Goal: Find specific page/section: Locate a particular part of the current website

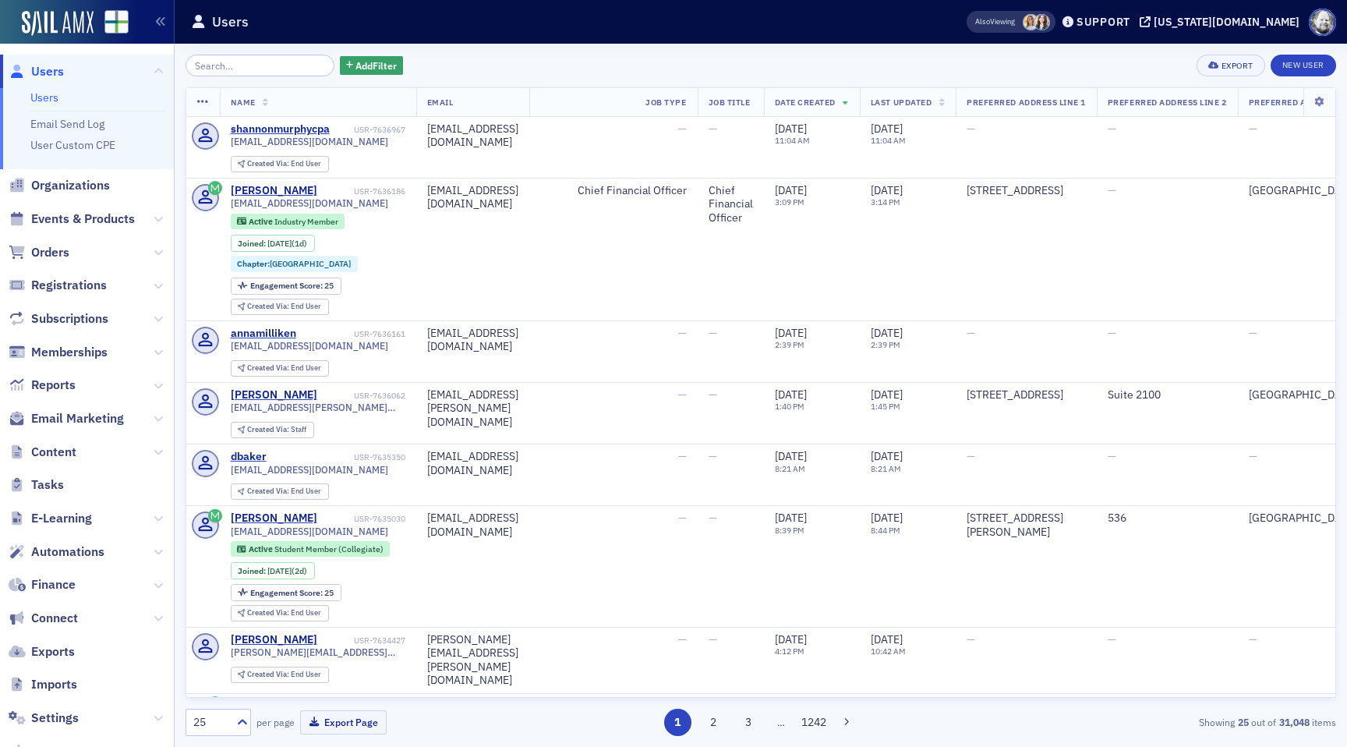
click at [245, 68] on input "search" at bounding box center [260, 66] width 149 height 22
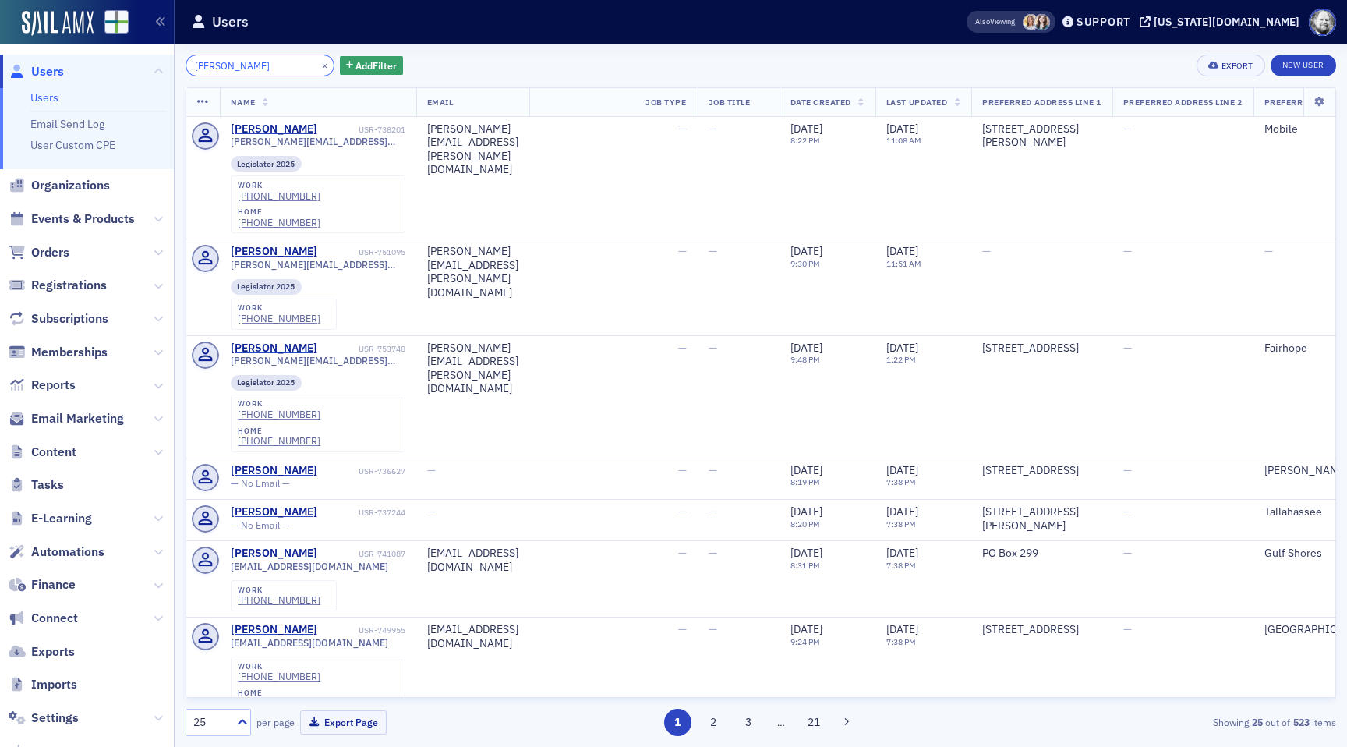
click at [257, 64] on input "[PERSON_NAME]" at bounding box center [260, 66] width 149 height 22
paste input "[PERSON_NAME] "[PERSON_NAME]" Shir"
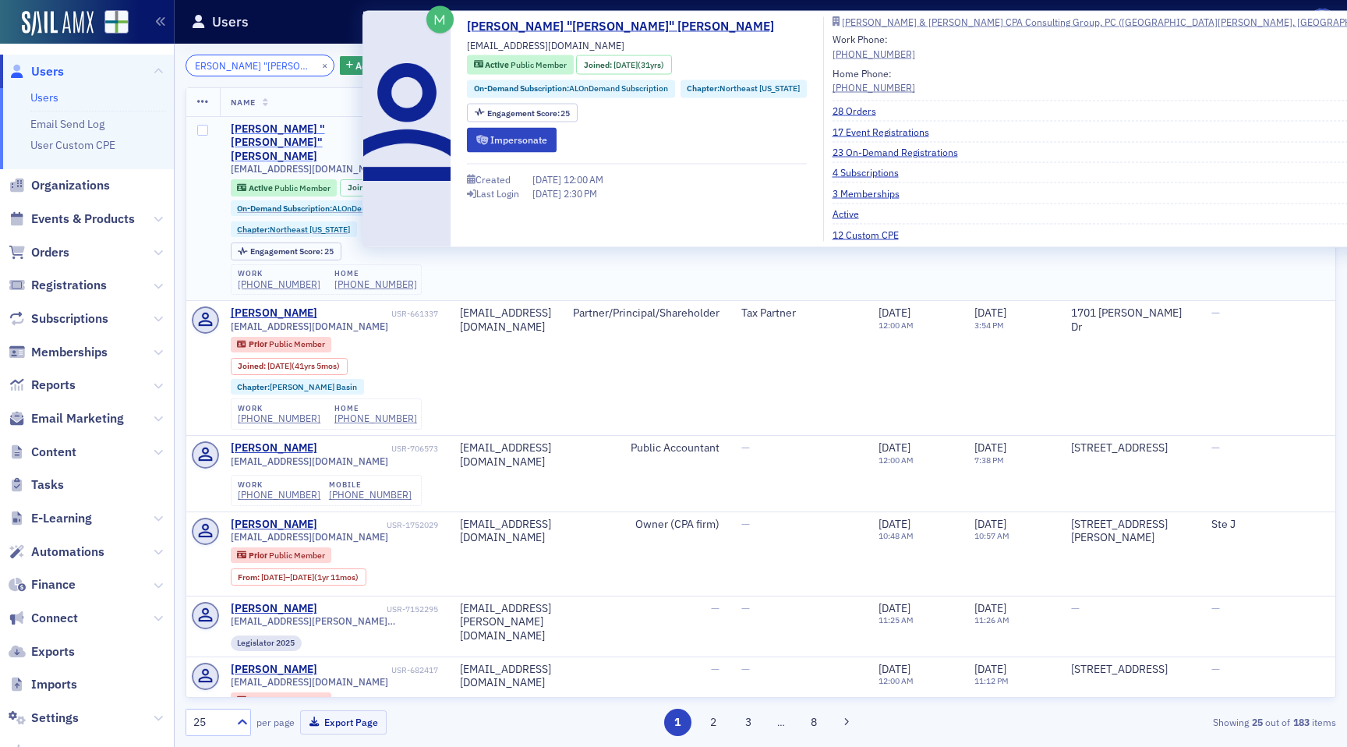
type input "[PERSON_NAME] "[PERSON_NAME]" [PERSON_NAME]"
click at [281, 128] on div "[PERSON_NAME] "[PERSON_NAME]" [PERSON_NAME]" at bounding box center [309, 142] width 157 height 41
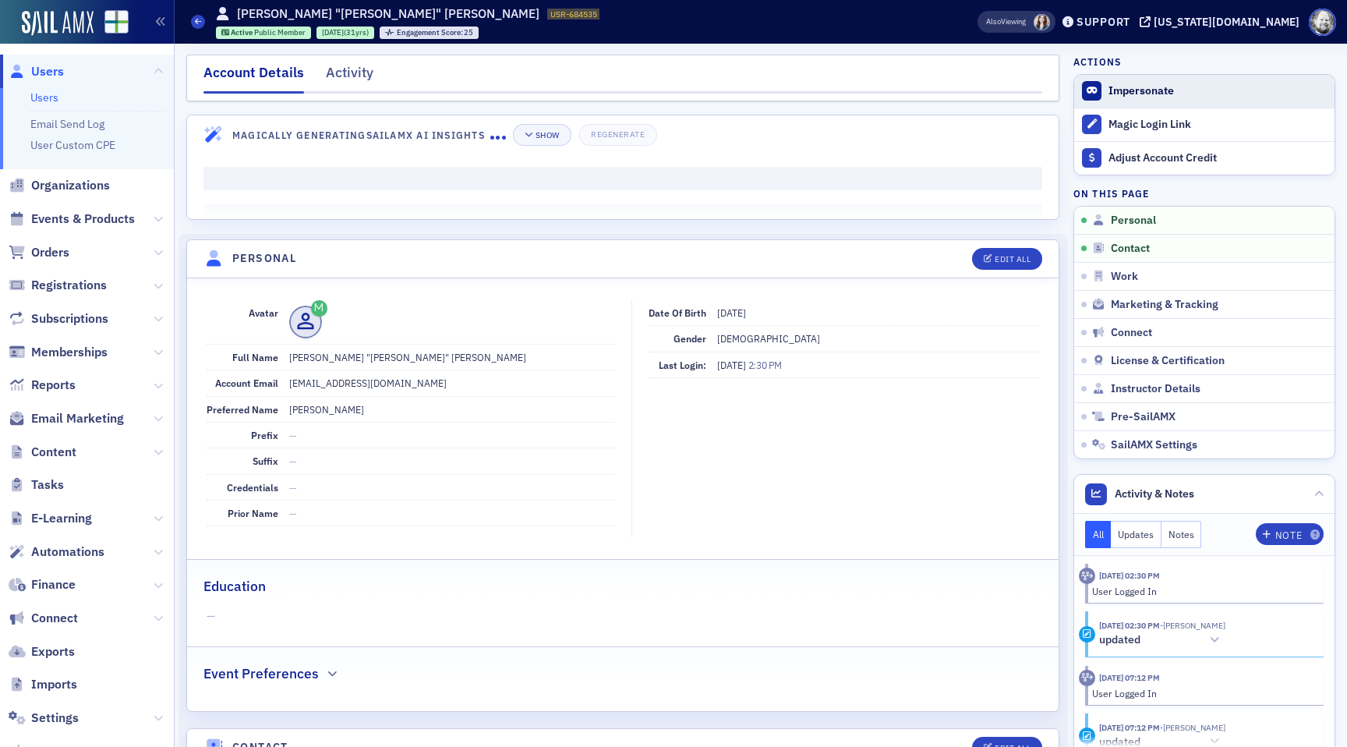
click at [1125, 84] on button "Impersonate" at bounding box center [1141, 91] width 65 height 14
click at [349, 80] on div "Activity" at bounding box center [350, 76] width 48 height 29
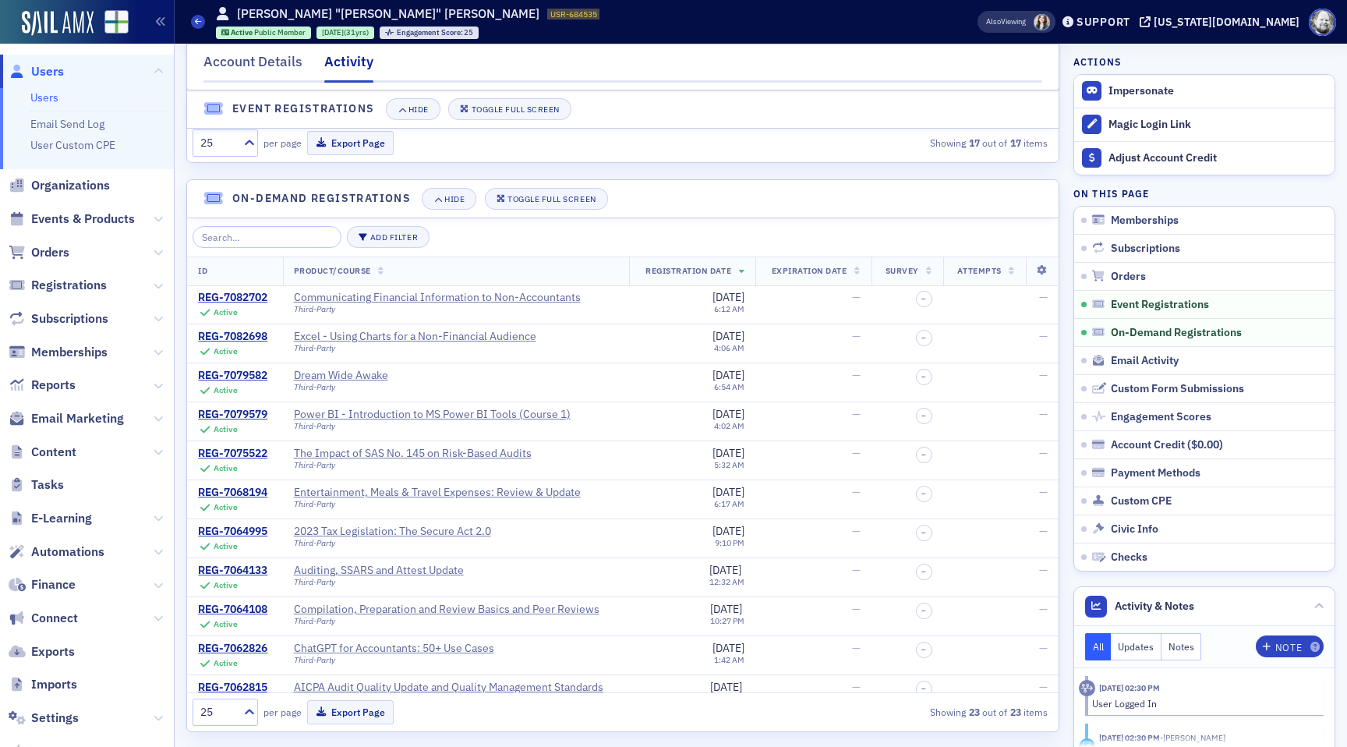
scroll to position [1696, 0]
click at [374, 241] on button "Add Filter" at bounding box center [388, 236] width 83 height 22
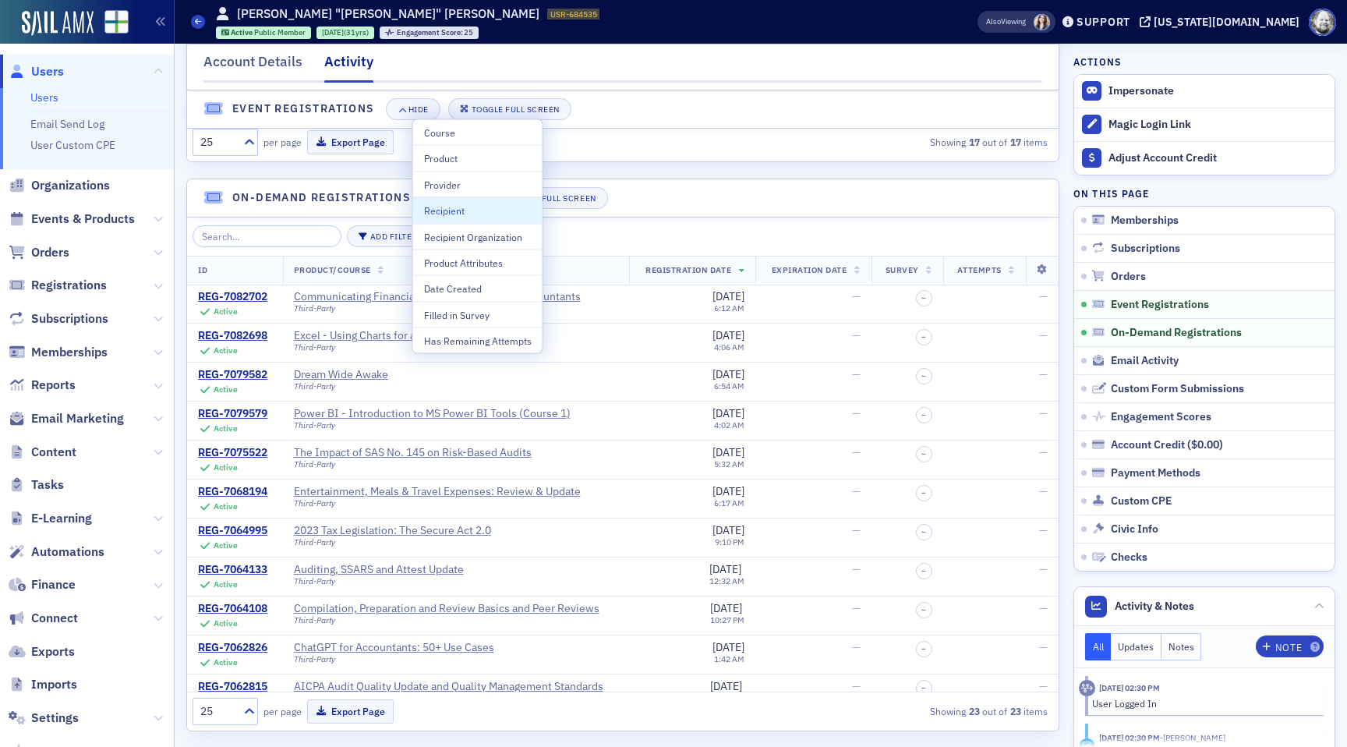
click at [669, 167] on div "Memberships Hide Toggle Full Screen ID Plan Info Start Date End Date Subscripti…" at bounding box center [622, 78] width 873 height 3323
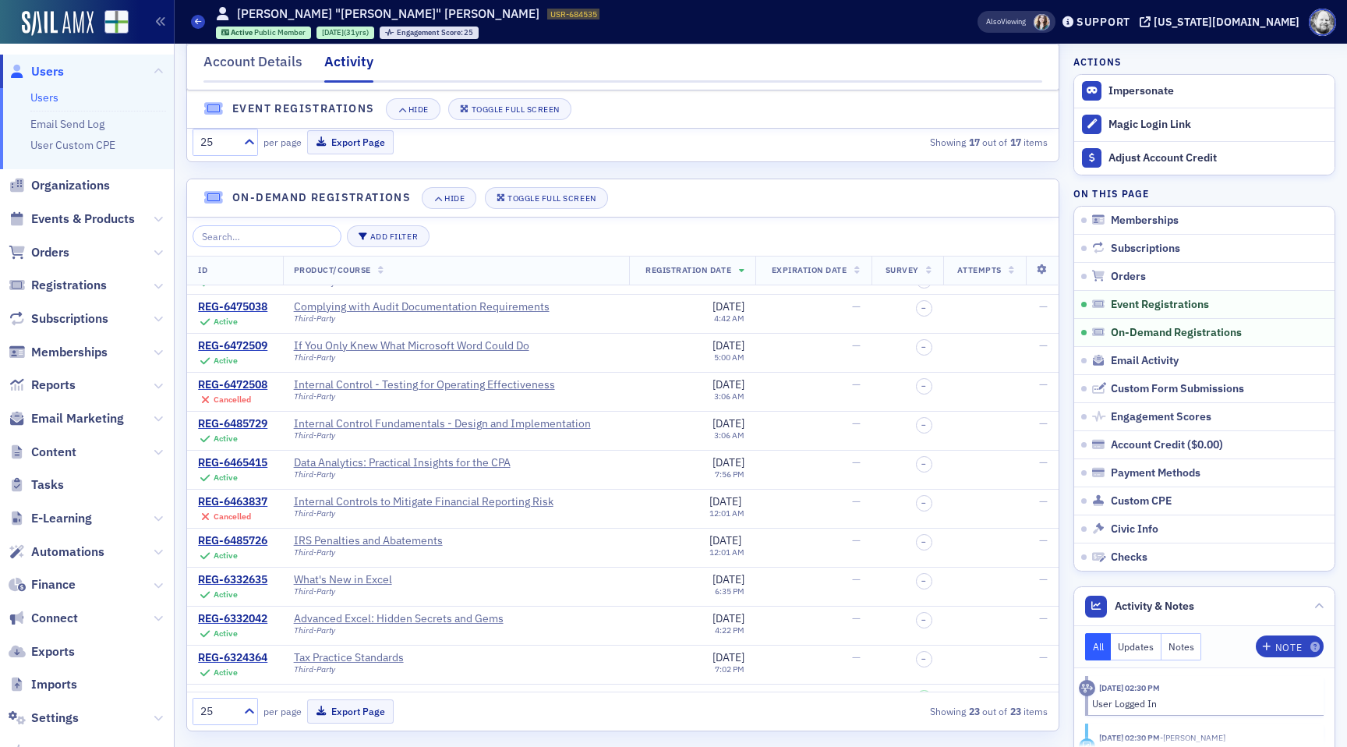
scroll to position [488, 0]
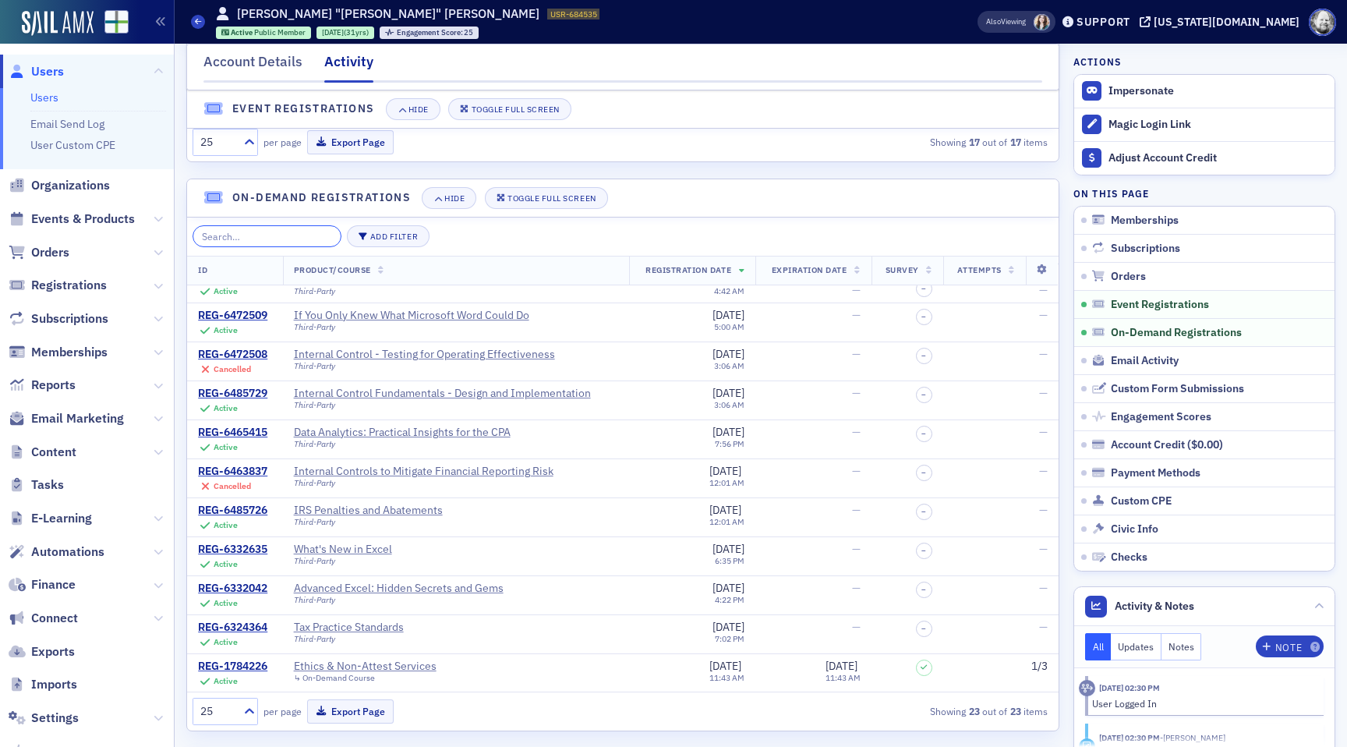
click at [207, 236] on input "search" at bounding box center [267, 236] width 149 height 22
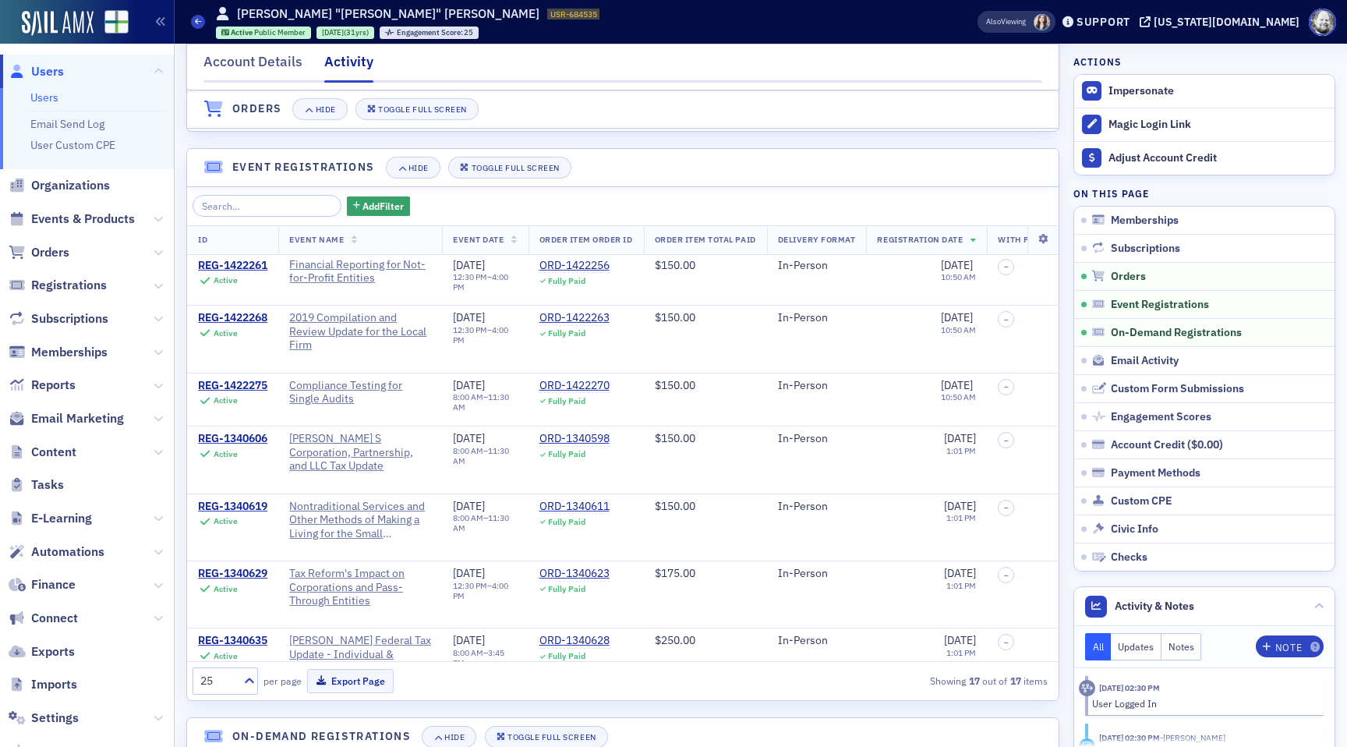
scroll to position [1155, 0]
type input "how ai"
click at [256, 203] on input "search" at bounding box center [267, 207] width 149 height 22
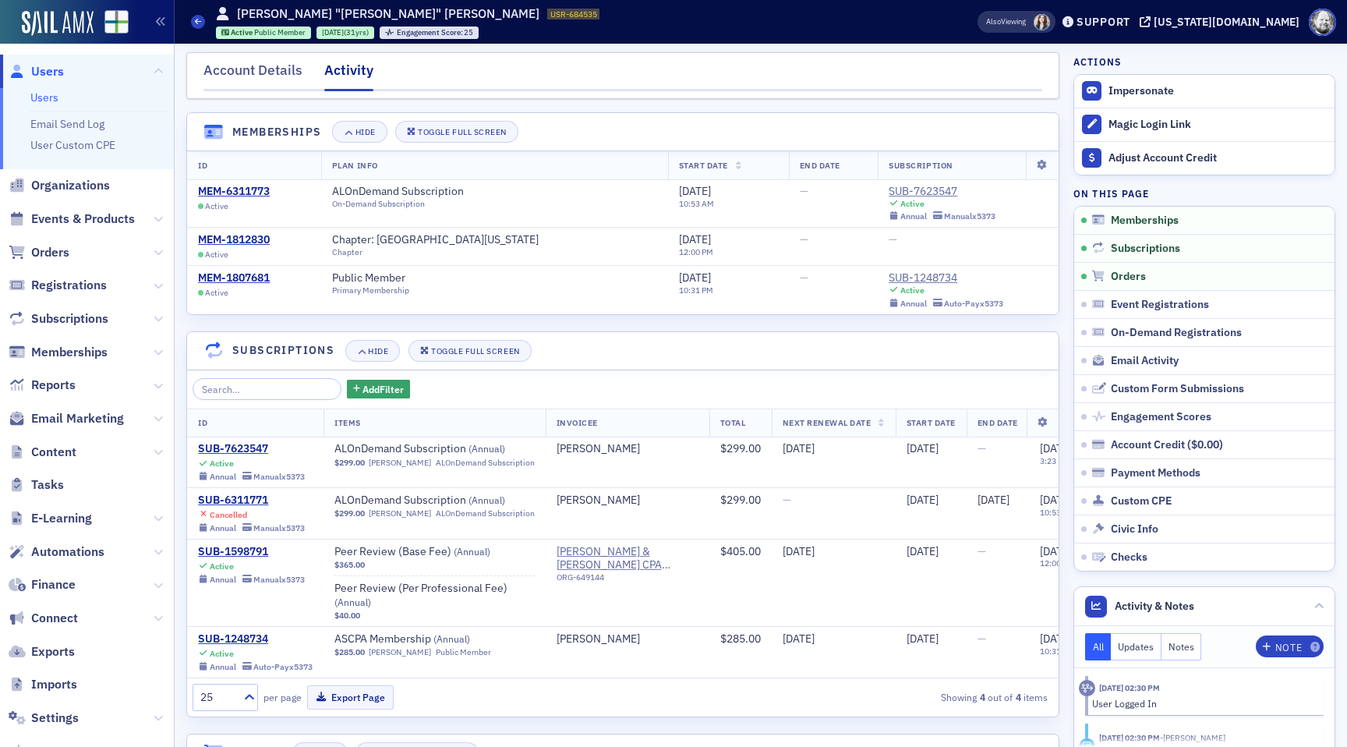
scroll to position [0, 0]
type input "how ai"
